Goal: Task Accomplishment & Management: Use online tool/utility

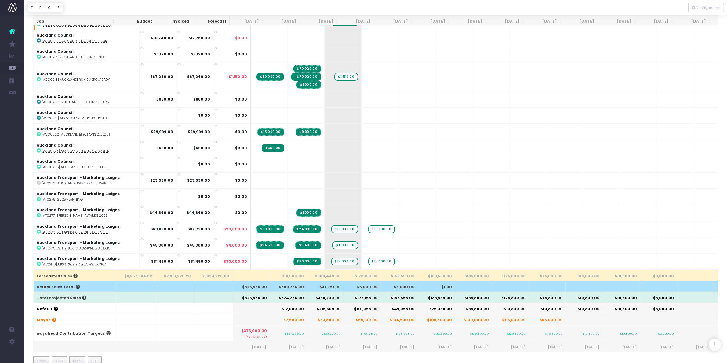
scroll to position [191, 0]
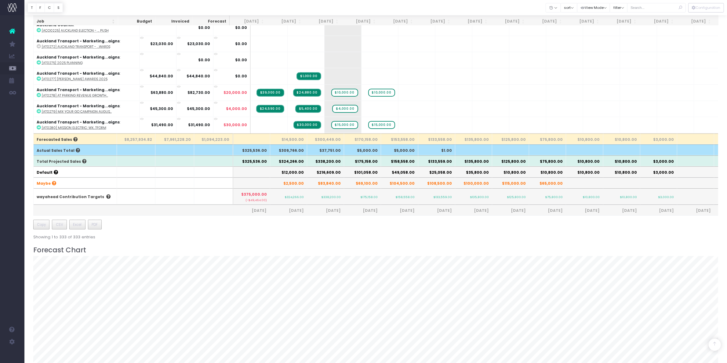
click at [326, 161] on th "$338,200.00" at bounding box center [325, 161] width 37 height 11
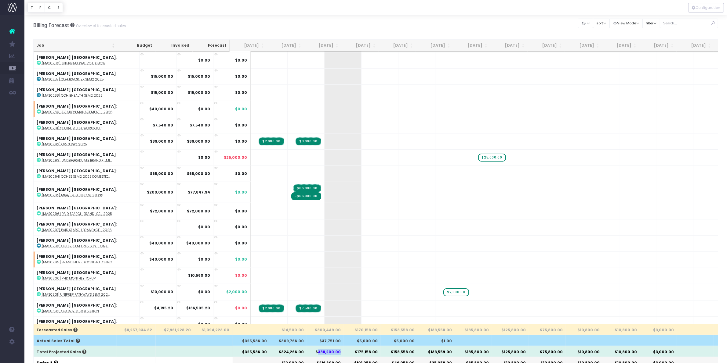
scroll to position [4425, 0]
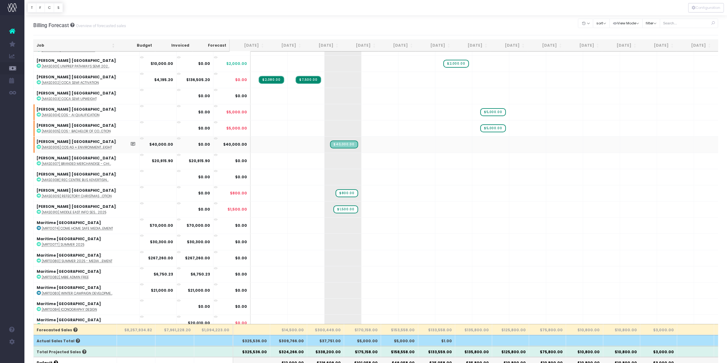
click at [86, 145] on abbr "[MAS0306] CoS Ag + Environment...eight" at bounding box center [77, 147] width 70 height 5
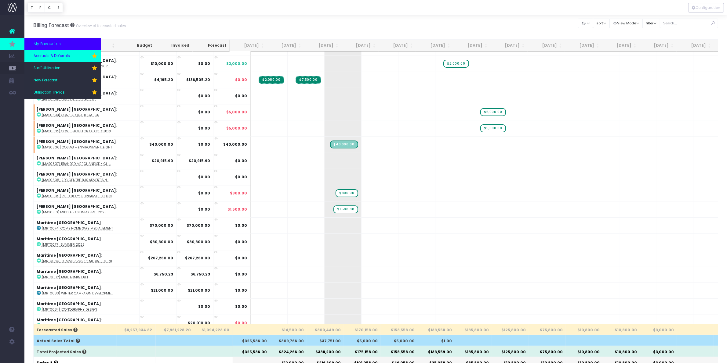
click at [56, 56] on span "Accruals & Deferrals" at bounding box center [52, 55] width 36 height 5
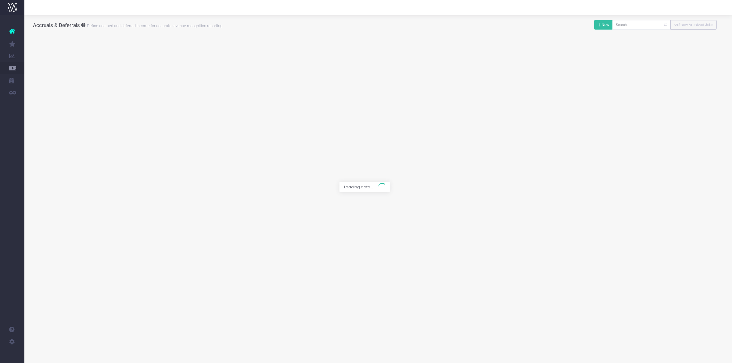
click at [600, 24] on button "New" at bounding box center [604, 24] width 19 height 9
click at [273, 55] on div at bounding box center [366, 181] width 732 height 363
click at [237, 54] on div at bounding box center [366, 181] width 732 height 363
click at [233, 54] on span at bounding box center [321, 53] width 217 height 9
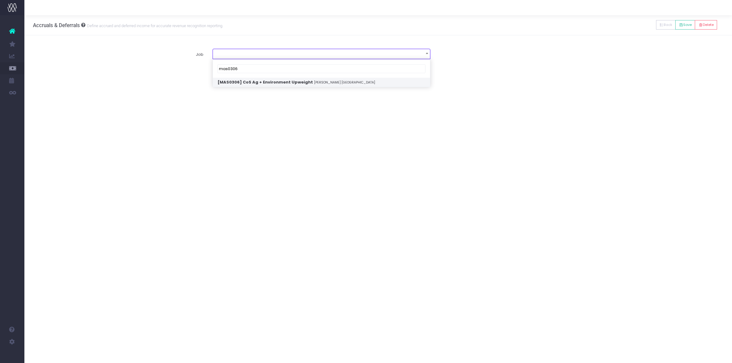
type input "mas0306"
select select "1905130"
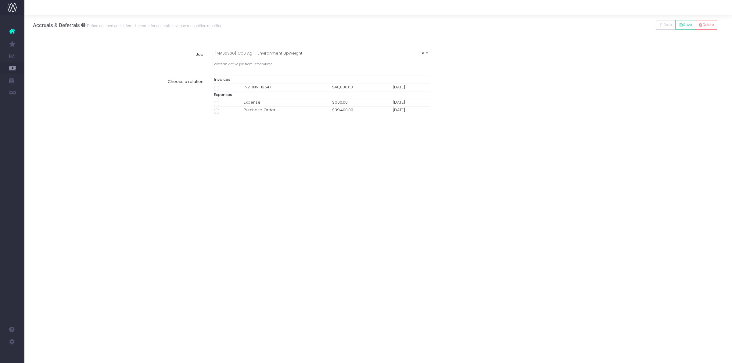
click at [219, 89] on span at bounding box center [216, 88] width 5 height 5
click at [223, 89] on input "radio" at bounding box center [225, 87] width 4 height 4
type input "Invoice INV-INV-13547 / 30 Sep 25 / $40,000.00"
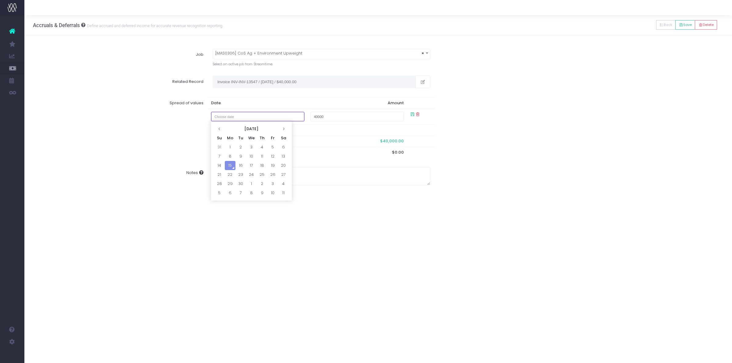
click at [244, 117] on input "text" at bounding box center [258, 116] width 94 height 9
drag, startPoint x: 330, startPoint y: 118, endPoint x: 304, endPoint y: 117, distance: 25.3
click at [304, 117] on tr "40000" at bounding box center [321, 117] width 227 height 16
type input "0"
click at [294, 119] on input "text" at bounding box center [258, 116] width 94 height 9
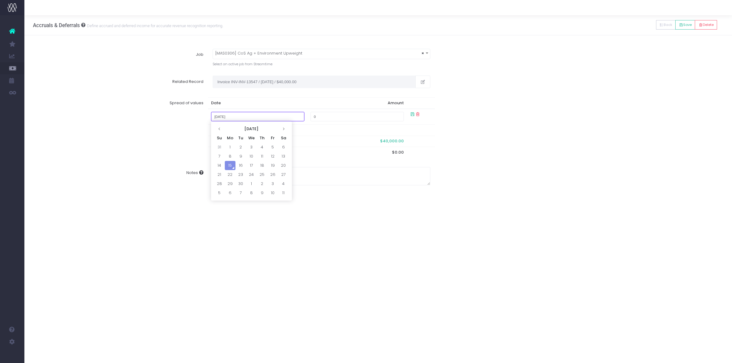
click at [253, 117] on input "January 4, 2029" at bounding box center [258, 116] width 94 height 9
type input "January 4, 2035"
click at [259, 114] on input "text" at bounding box center [258, 116] width 94 height 9
type input "January 4, 2029"
click at [255, 117] on input "text" at bounding box center [258, 116] width 94 height 9
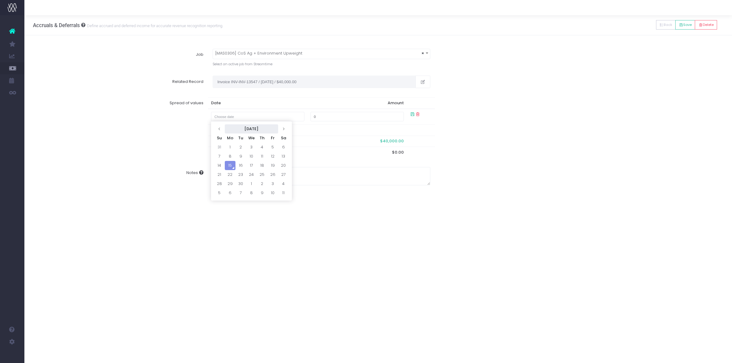
click at [233, 128] on th "September 2025" at bounding box center [251, 129] width 53 height 9
click at [261, 131] on th "2025" at bounding box center [251, 129] width 56 height 9
click at [284, 179] on span "2030" at bounding box center [279, 179] width 17 height 16
click at [284, 130] on icon at bounding box center [284, 128] width 3 height 3
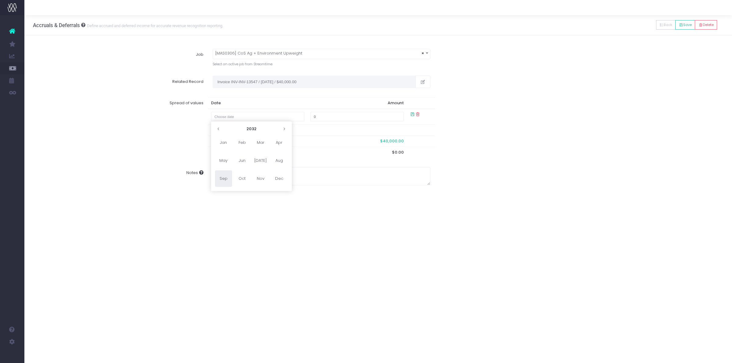
click at [284, 130] on icon at bounding box center [284, 128] width 3 height 3
click at [264, 161] on span "Jul" at bounding box center [260, 161] width 17 height 16
click at [260, 156] on td "7" at bounding box center [262, 156] width 11 height 9
type input "July 7, 2033"
drag, startPoint x: 328, startPoint y: 117, endPoint x: 299, endPoint y: 117, distance: 29.3
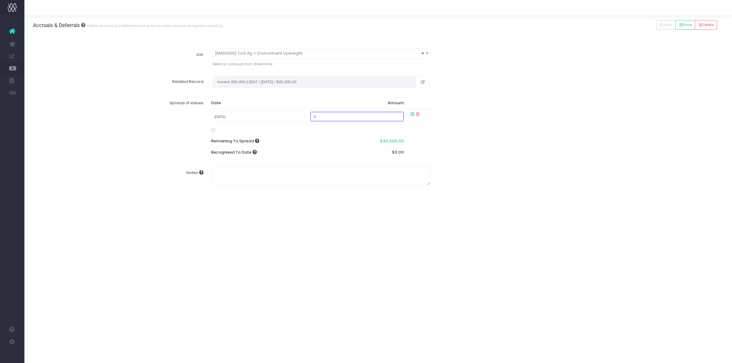
click at [299, 117] on tr "July 7, 2033 0" at bounding box center [321, 117] width 227 height 16
type input "1"
click at [527, 119] on div "Spread of values Date Amount 07 Jul 2033 $1.00 39999 Remaining To Spread $39,99…" at bounding box center [379, 134] width 700 height 82
click at [690, 23] on button "Save" at bounding box center [686, 24] width 20 height 9
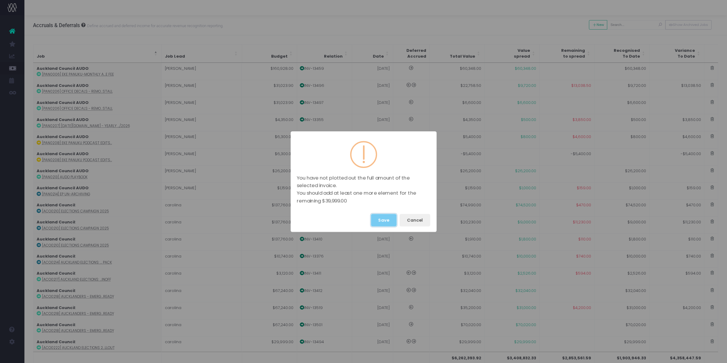
click at [382, 214] on button "Save" at bounding box center [384, 220] width 26 height 13
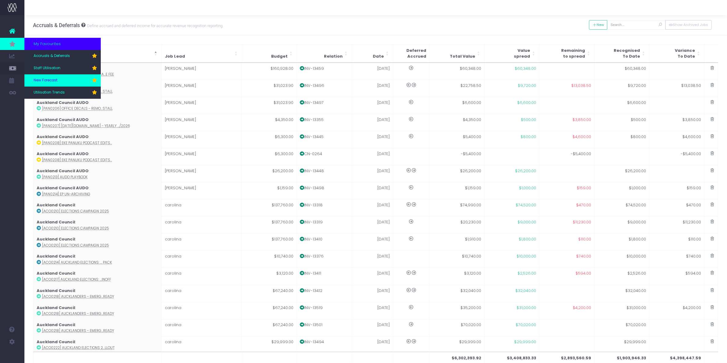
click at [56, 76] on link "New Forecast" at bounding box center [62, 80] width 76 height 12
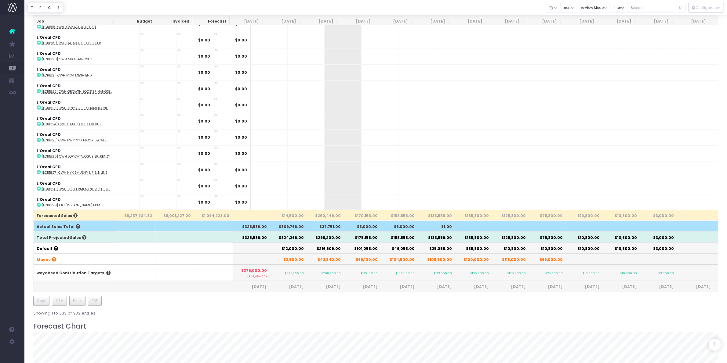
scroll to position [2518, 0]
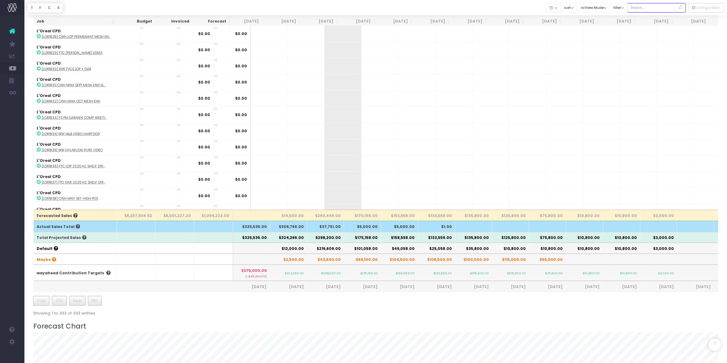
click at [662, 4] on input "text" at bounding box center [656, 7] width 59 height 9
type input "maritime"
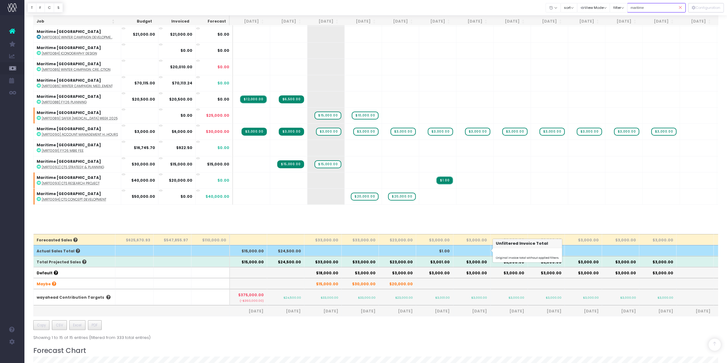
scroll to position [0, 0]
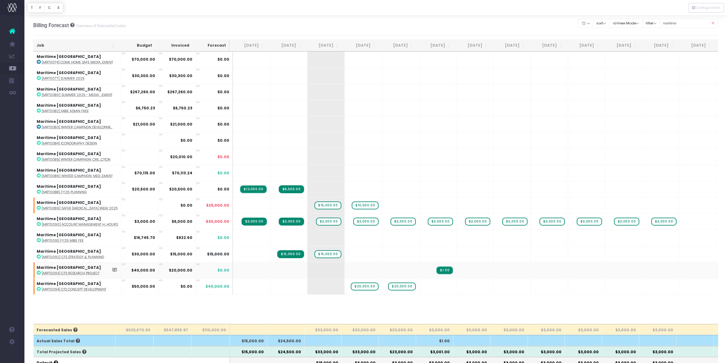
click at [69, 272] on abbr "[MRT0093] CTS Research Project" at bounding box center [71, 273] width 58 height 5
click at [87, 258] on abbr "[MRT0092] CTS Strategy & Planning" at bounding box center [73, 257] width 62 height 5
